Goal: Task Accomplishment & Management: Use online tool/utility

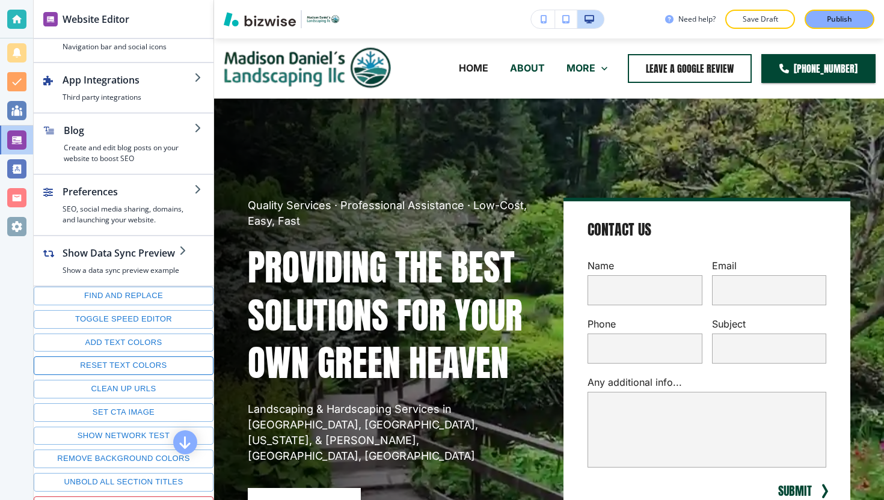
scroll to position [163, 0]
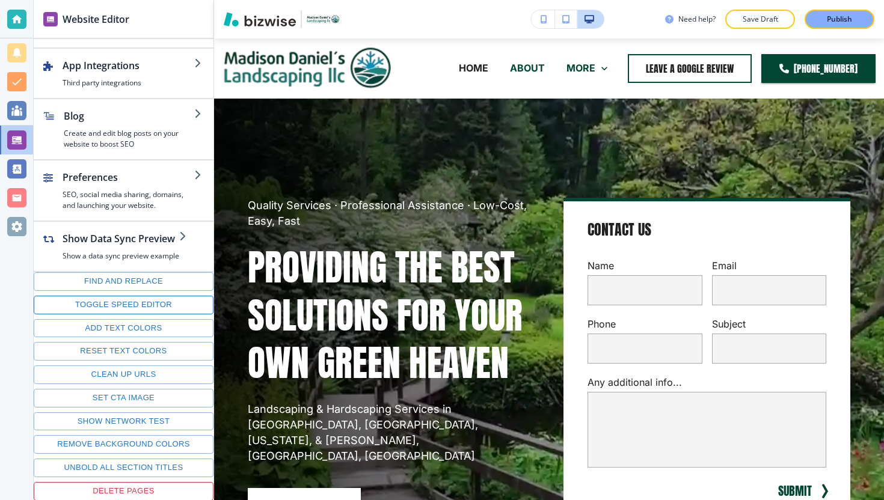
click at [141, 302] on button "Toggle speed editor" at bounding box center [124, 305] width 180 height 19
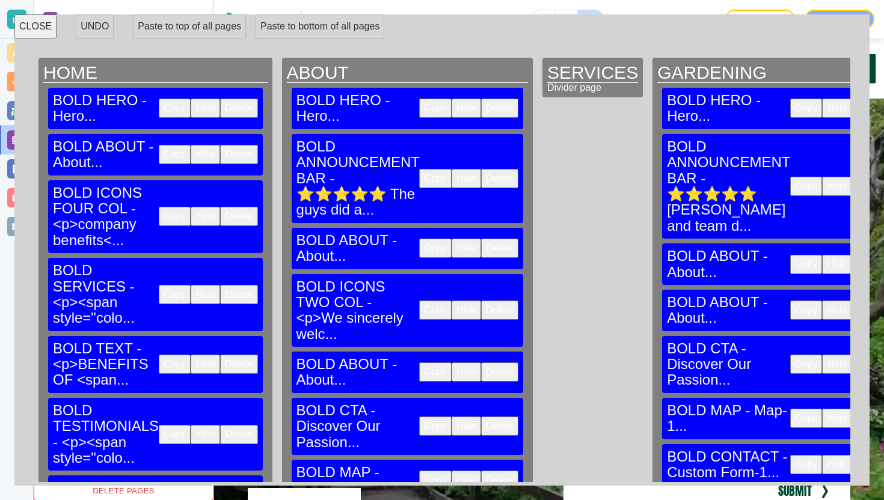
scroll to position [230, 0]
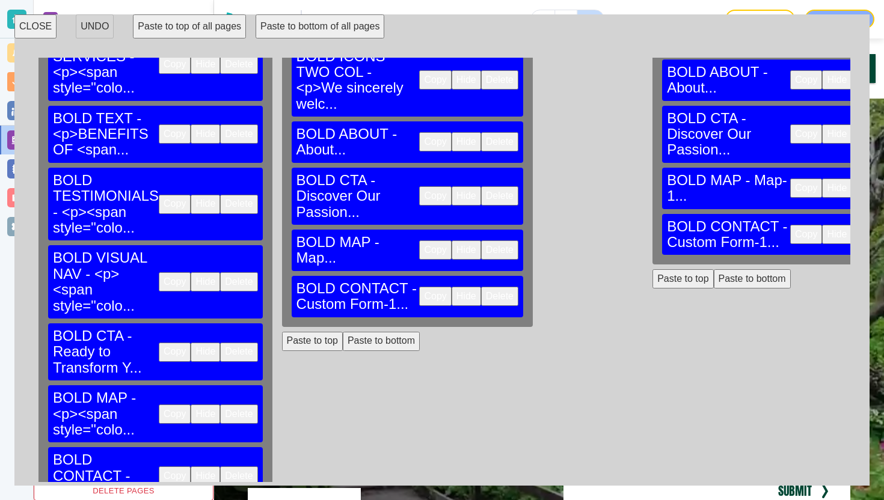
click at [292, 27] on button "Paste to bottom of all pages" at bounding box center [319, 26] width 129 height 24
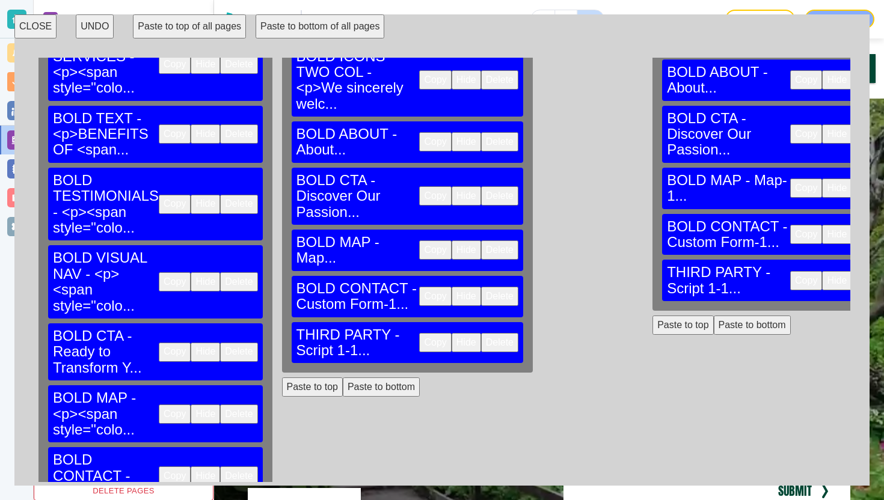
click at [46, 35] on button "CLOSE" at bounding box center [35, 26] width 42 height 24
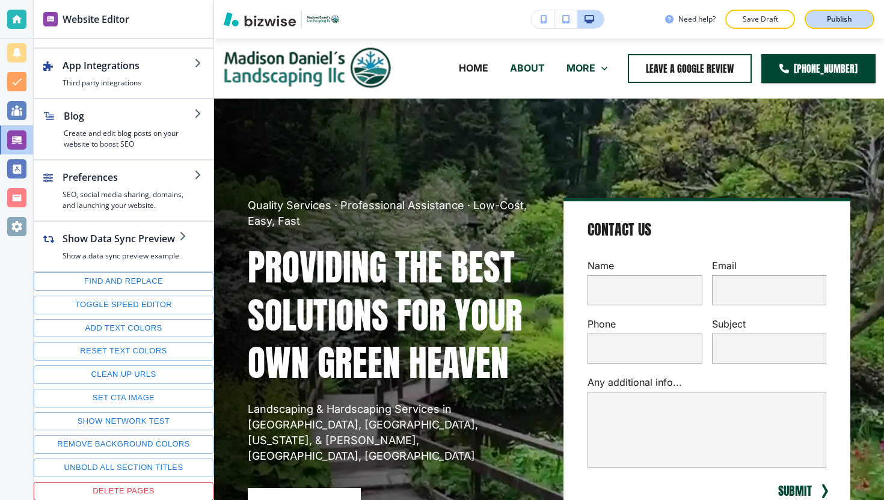
click at [814, 19] on button "Publish" at bounding box center [839, 19] width 70 height 19
